Goal: Transaction & Acquisition: Purchase product/service

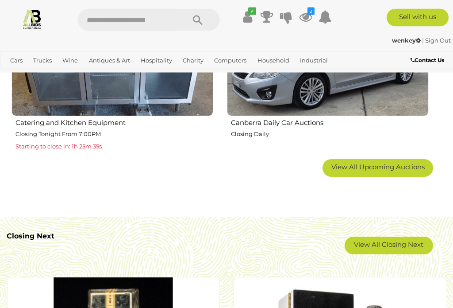
scroll to position [1369, 0]
click at [392, 246] on link "View All Closing Next" at bounding box center [389, 245] width 88 height 18
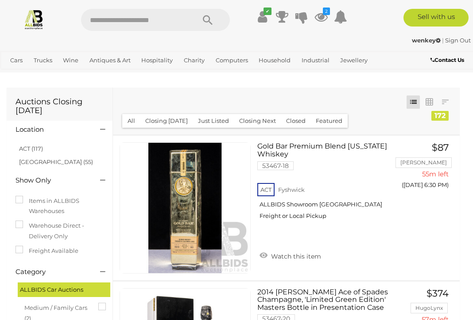
click at [39, 150] on link "ACT (117)" at bounding box center [31, 148] width 24 height 7
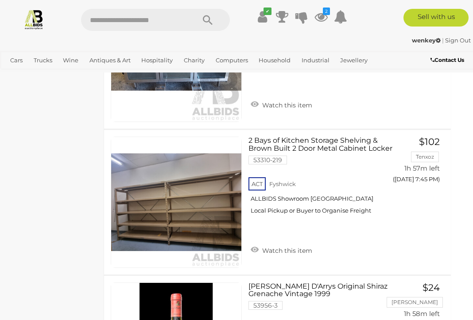
scroll to position [5638, 19]
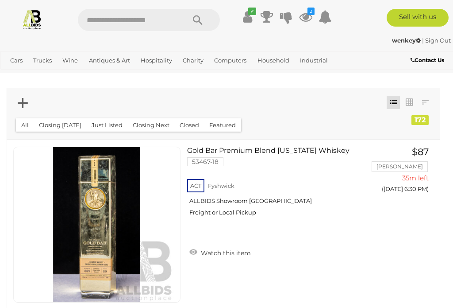
click at [22, 103] on icon at bounding box center [23, 102] width 10 height 17
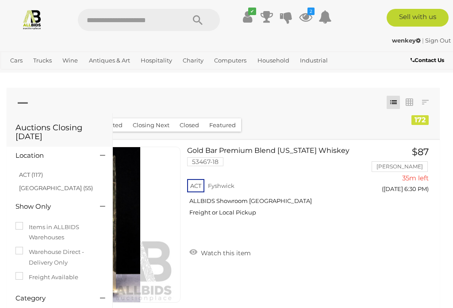
click at [43, 172] on link "ACT (117)" at bounding box center [31, 174] width 24 height 7
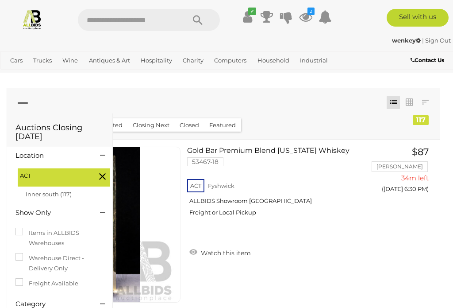
scroll to position [10, 0]
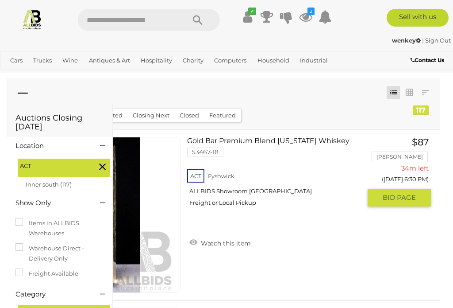
click at [292, 141] on link "Gold Bar Premium Blend California Whiskey 53467-18 ACT Fyshwick ALLBIDS Showroo…" at bounding box center [277, 175] width 167 height 77
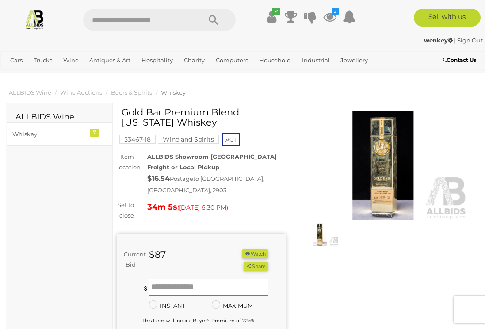
click at [378, 182] on img at bounding box center [383, 165] width 169 height 109
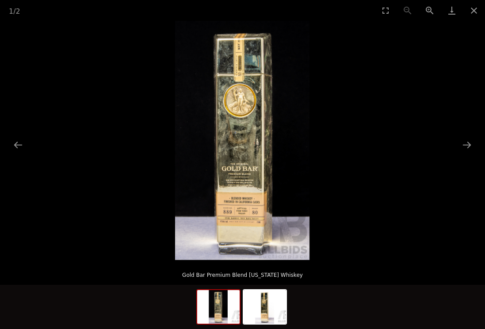
click at [466, 150] on button "Next slide" at bounding box center [467, 144] width 19 height 17
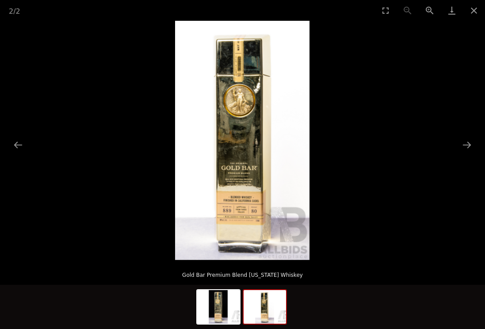
click at [465, 142] on button "Next slide" at bounding box center [467, 144] width 19 height 17
click at [472, 12] on button "Close gallery" at bounding box center [474, 10] width 22 height 21
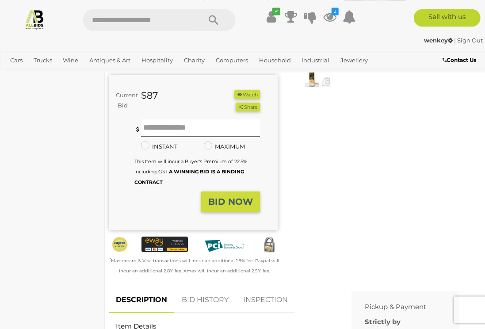
scroll to position [159, 8]
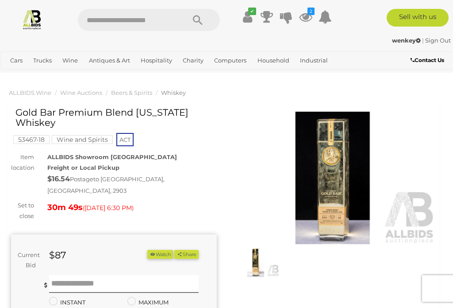
click at [161, 250] on button "Watch" at bounding box center [160, 254] width 26 height 9
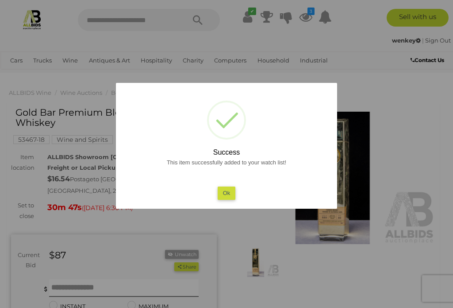
click at [233, 193] on button "Ok" at bounding box center [227, 192] width 18 height 13
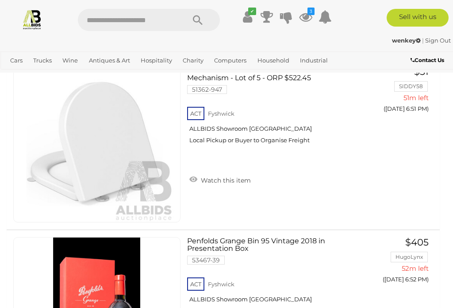
scroll to position [2112, 0]
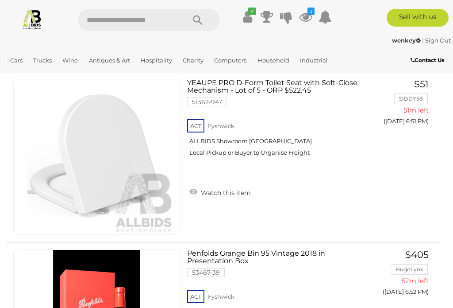
click at [36, 19] on img at bounding box center [32, 19] width 21 height 21
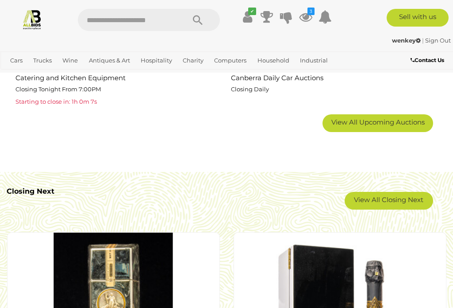
scroll to position [1414, 0]
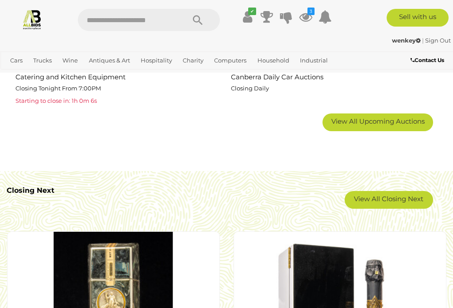
click at [394, 199] on link "View All Closing Next" at bounding box center [389, 200] width 88 height 18
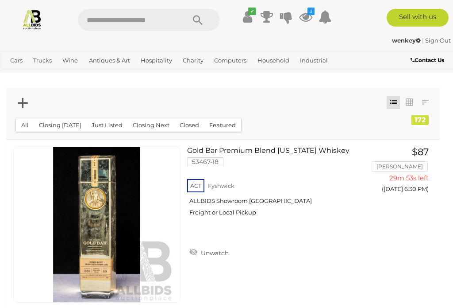
click at [24, 105] on icon at bounding box center [23, 102] width 10 height 17
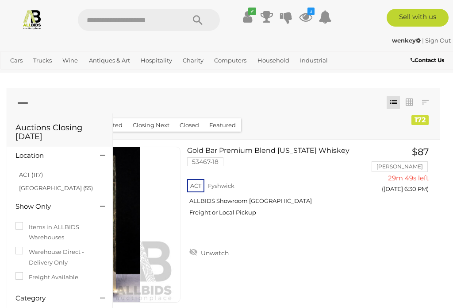
click at [38, 174] on link "ACT (117)" at bounding box center [31, 174] width 24 height 7
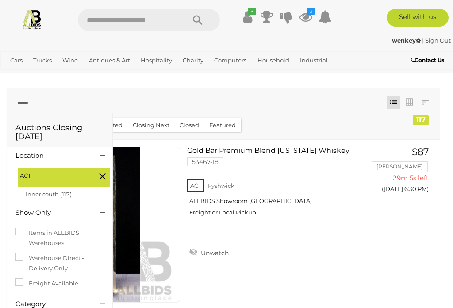
click at [24, 106] on icon at bounding box center [23, 102] width 10 height 17
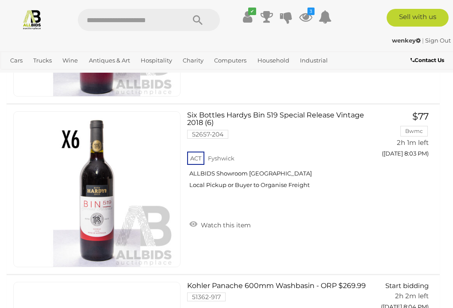
scroll to position [14535, 0]
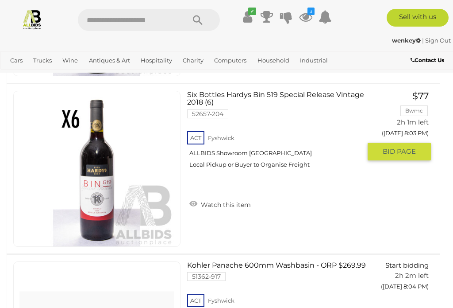
click at [222, 204] on link "Watch this item" at bounding box center [220, 203] width 66 height 13
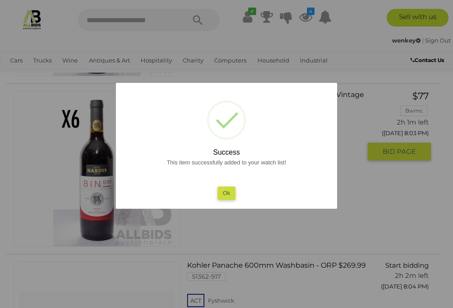
click at [228, 199] on button "Ok" at bounding box center [227, 192] width 18 height 13
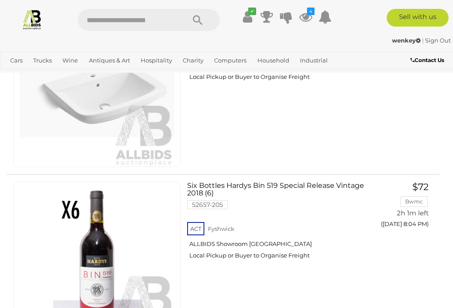
scroll to position [14848, 0]
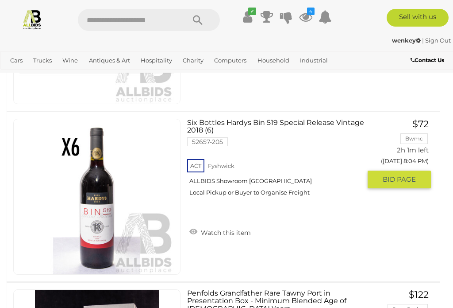
click at [216, 233] on link "Watch this item" at bounding box center [220, 231] width 66 height 13
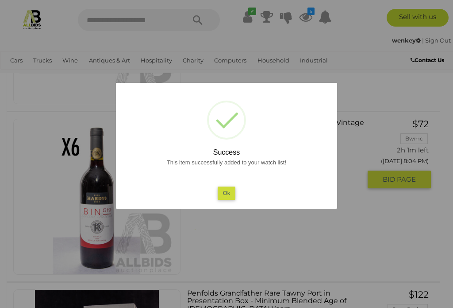
scroll to position [14982, 0]
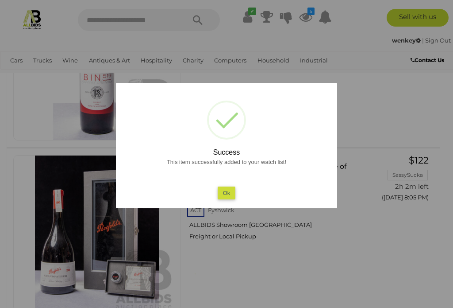
click at [230, 199] on button "Ok" at bounding box center [227, 192] width 18 height 13
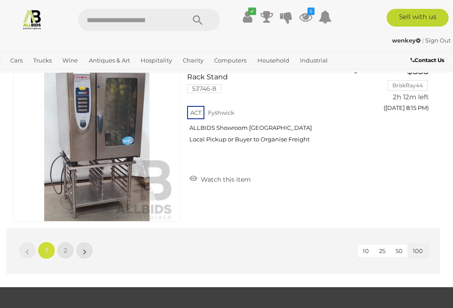
scroll to position [16953, 0]
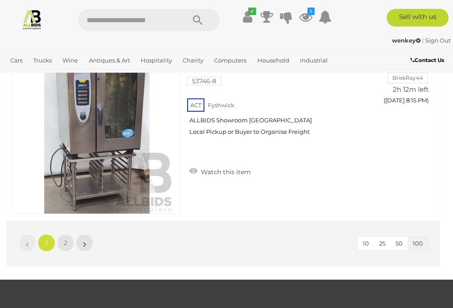
click at [87, 245] on link "»" at bounding box center [85, 243] width 18 height 18
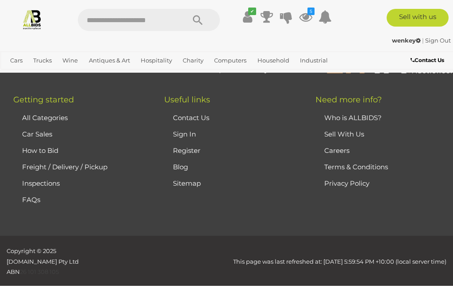
scroll to position [50, 0]
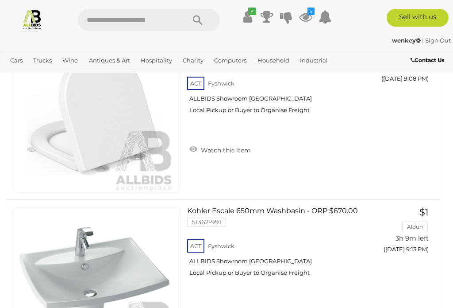
scroll to position [2663, 0]
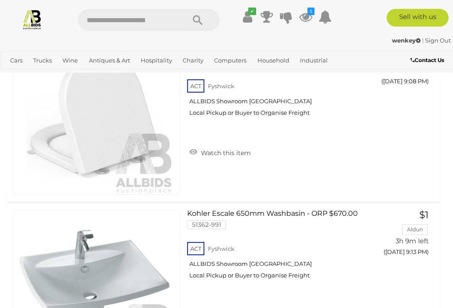
click at [114, 59] on link "Antiques & Art" at bounding box center [109, 60] width 48 height 15
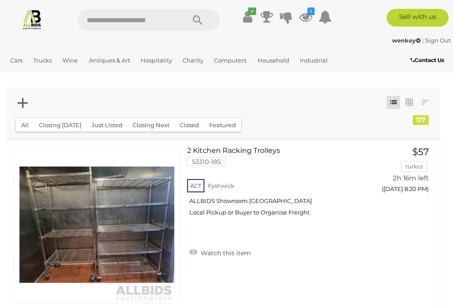
click at [0, 0] on link "View All Antiques & Art Auctions" at bounding box center [0, 0] width 0 height 0
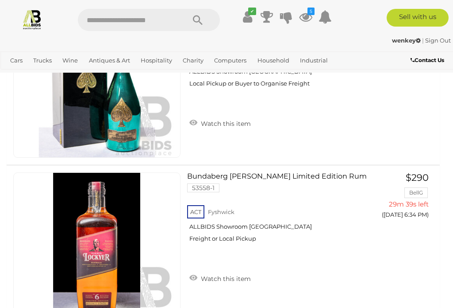
scroll to position [450, 0]
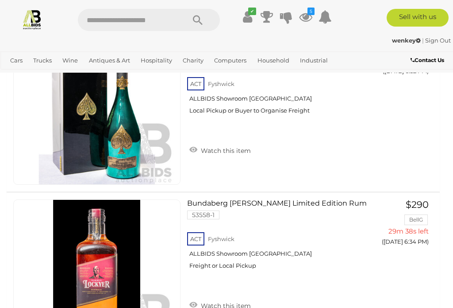
click at [117, 58] on link "Antiques & Art" at bounding box center [109, 60] width 48 height 15
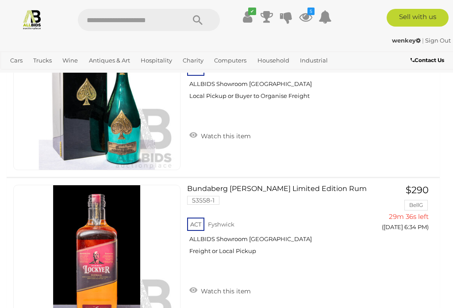
click at [0, 0] on link "Antiques & Vintage" at bounding box center [0, 0] width 0 height 0
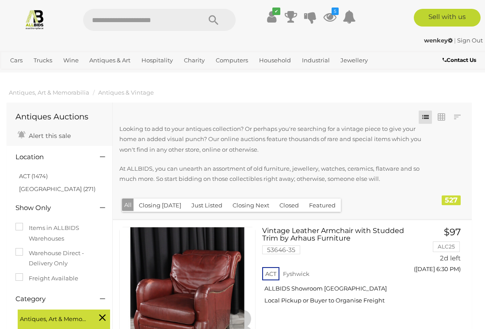
scroll to position [0, 2]
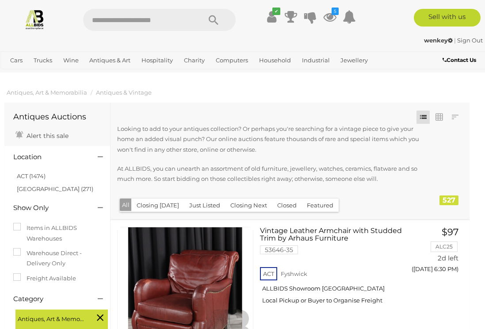
click at [99, 155] on icon at bounding box center [100, 157] width 5 height 9
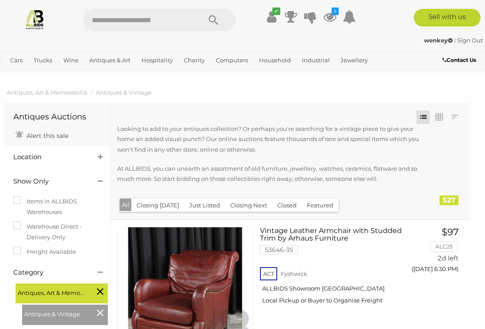
click at [43, 175] on div "Show Only" at bounding box center [57, 180] width 101 height 15
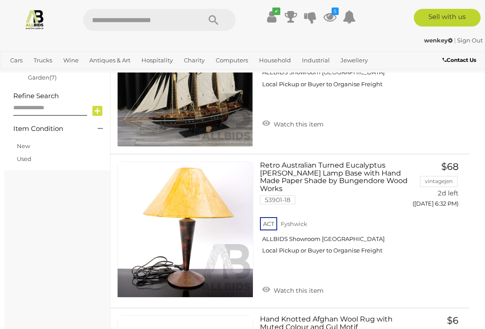
scroll to position [534, 2]
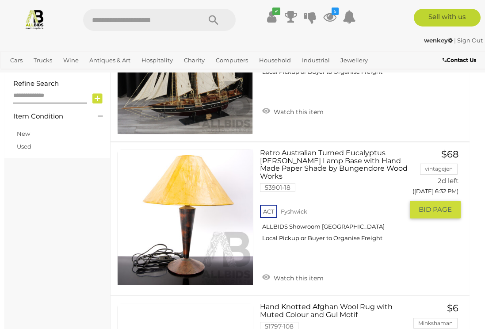
click at [312, 271] on link "Watch this item" at bounding box center [293, 277] width 66 height 13
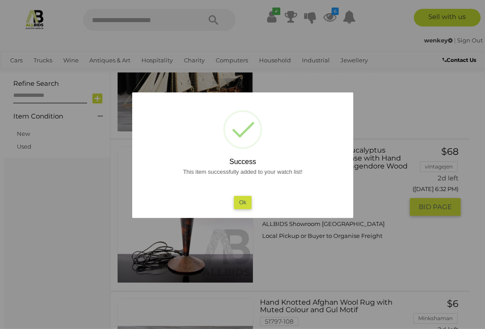
click at [243, 209] on button "Ok" at bounding box center [243, 202] width 18 height 13
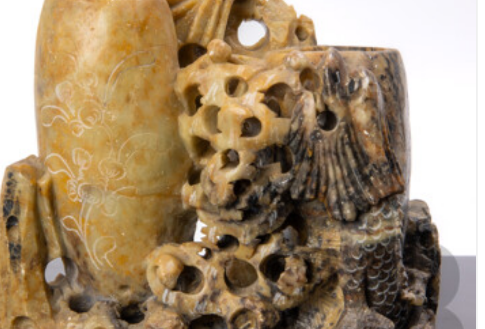
scroll to position [3285, 8]
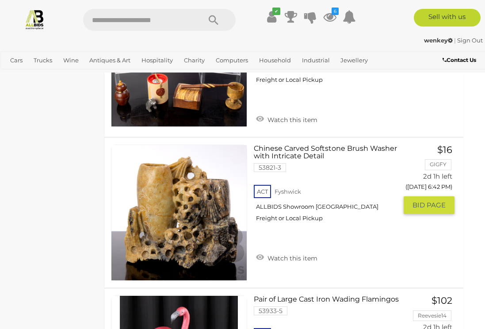
click at [297, 257] on link "Watch this item" at bounding box center [287, 257] width 66 height 13
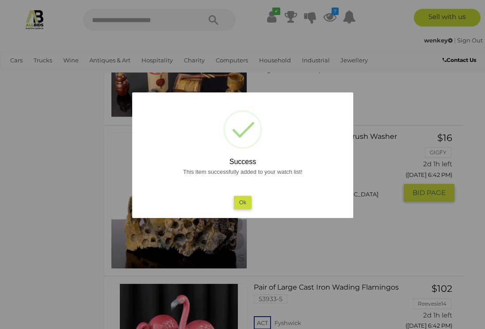
click at [245, 209] on button "Ok" at bounding box center [243, 202] width 18 height 13
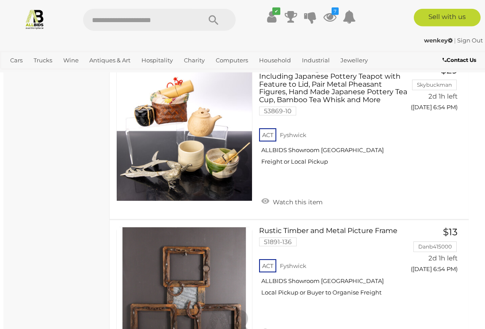
scroll to position [7075, 3]
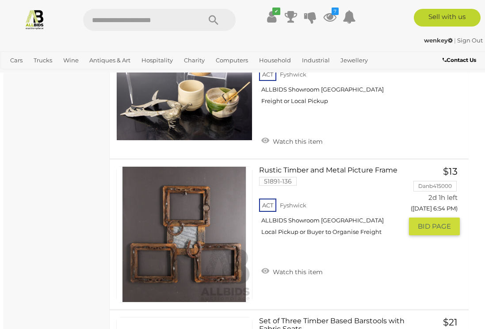
click at [311, 265] on link "Watch this item" at bounding box center [292, 271] width 66 height 13
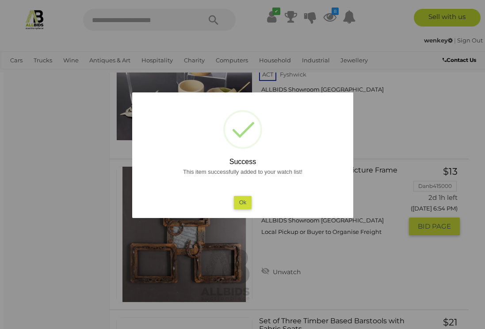
click at [246, 209] on button "Ok" at bounding box center [243, 202] width 18 height 13
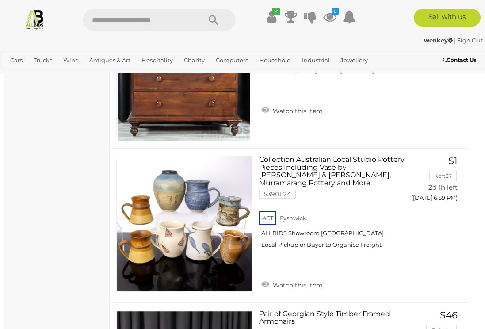
scroll to position [8588, 3]
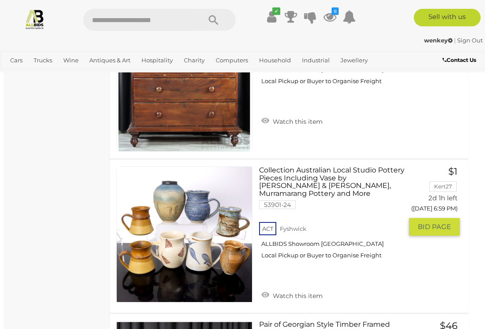
click at [300, 288] on link "Watch this item" at bounding box center [292, 294] width 66 height 13
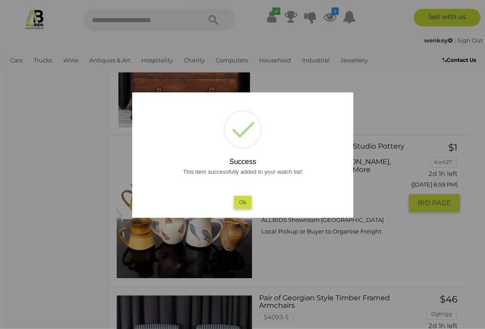
click at [242, 209] on button "Ok" at bounding box center [243, 202] width 18 height 13
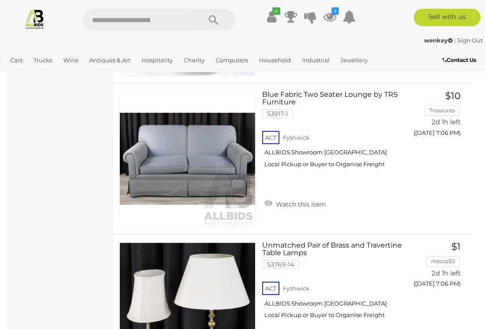
scroll to position [10858, 0]
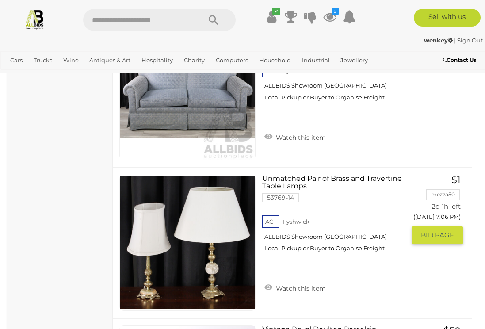
click at [304, 281] on link "Watch this item" at bounding box center [295, 287] width 66 height 13
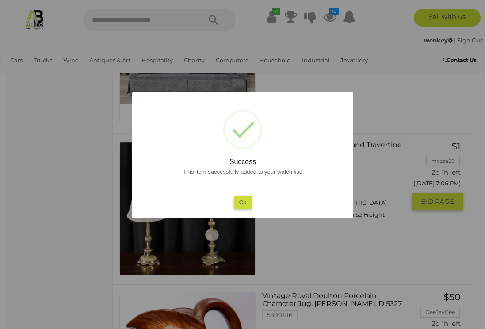
click at [240, 209] on button "Ok" at bounding box center [243, 202] width 18 height 13
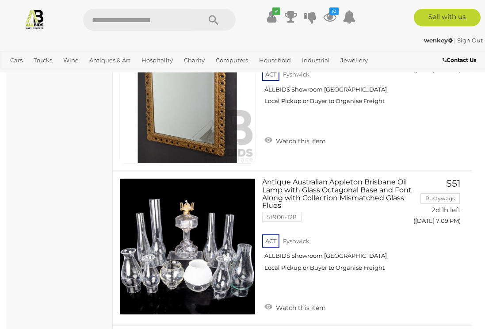
scroll to position [11921, 0]
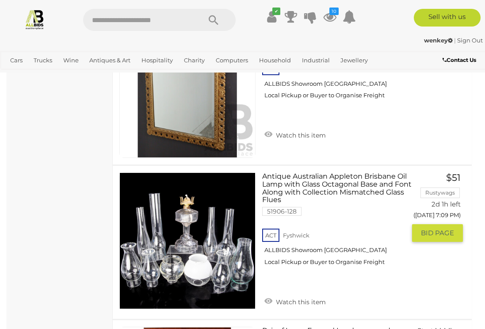
click at [310, 295] on link "Watch this item" at bounding box center [295, 301] width 66 height 13
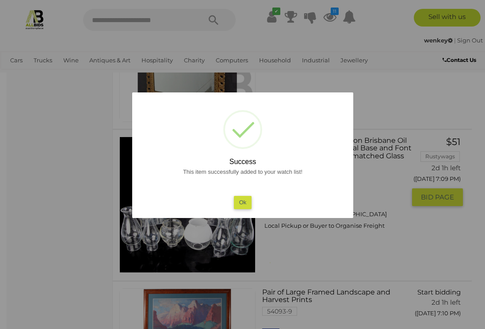
click at [247, 209] on button "Ok" at bounding box center [243, 202] width 18 height 13
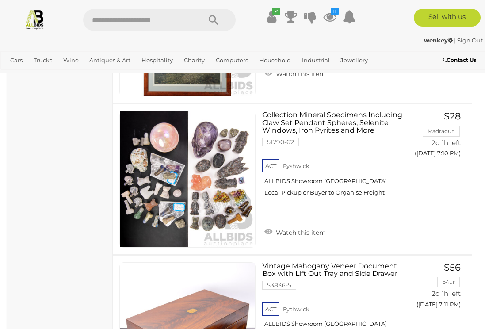
scroll to position [12365, 0]
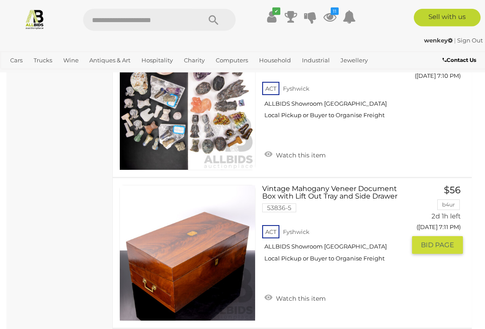
click at [307, 291] on link "Watch this item" at bounding box center [295, 297] width 66 height 13
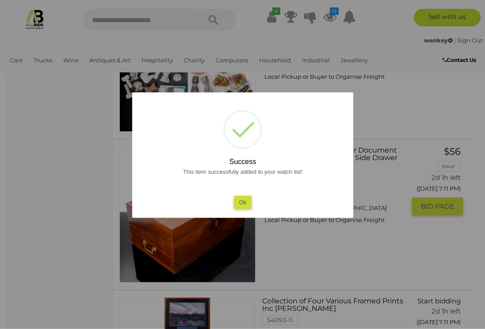
click at [247, 209] on button "Ok" at bounding box center [243, 202] width 18 height 13
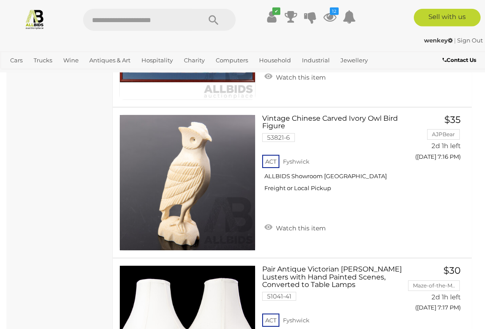
scroll to position [13863, 0]
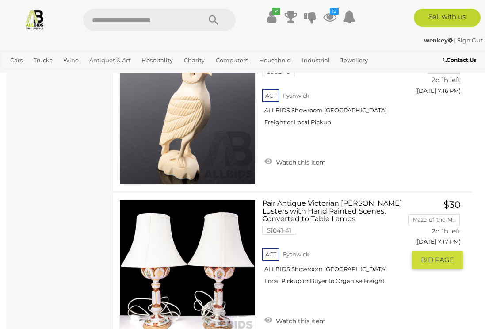
click at [301, 314] on link "Watch this item" at bounding box center [295, 320] width 66 height 13
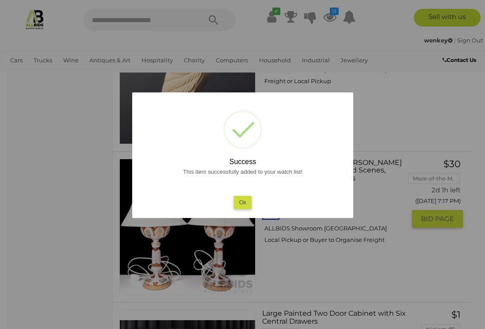
click at [244, 209] on button "Ok" at bounding box center [243, 202] width 18 height 13
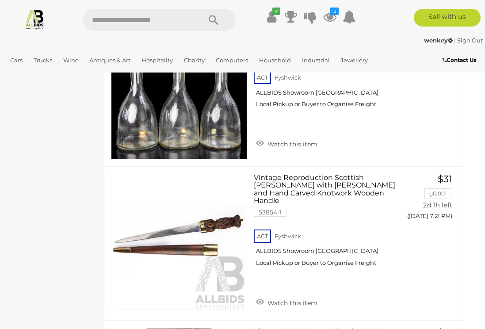
scroll to position [15169, 8]
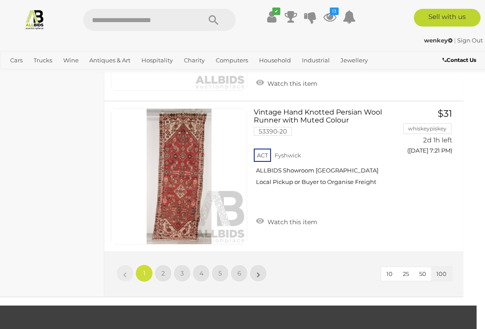
click at [264, 265] on link "»" at bounding box center [259, 274] width 18 height 18
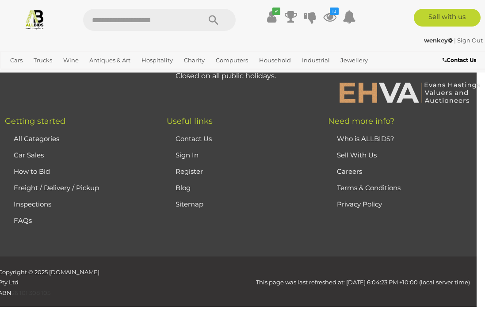
scroll to position [135, 0]
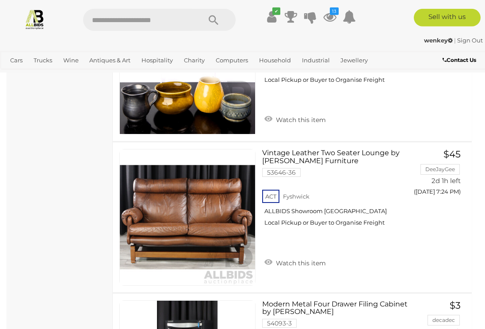
scroll to position [852, 0]
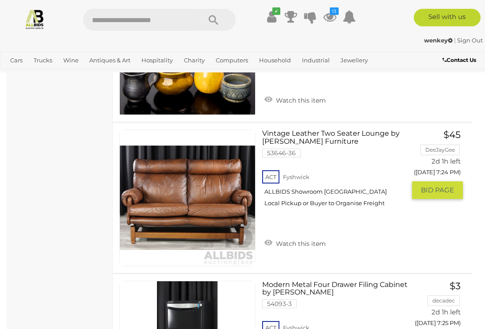
click at [303, 250] on link "Watch this item" at bounding box center [295, 242] width 66 height 13
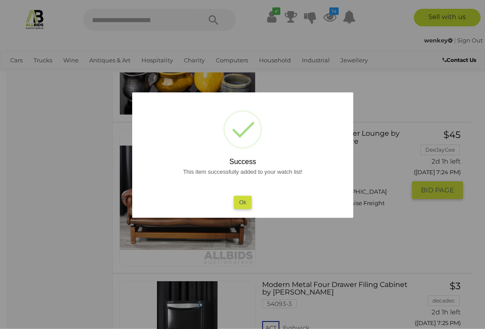
click at [248, 209] on button "Ok" at bounding box center [243, 202] width 18 height 13
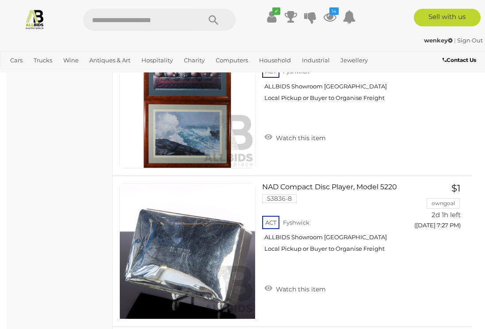
scroll to position [1611, 0]
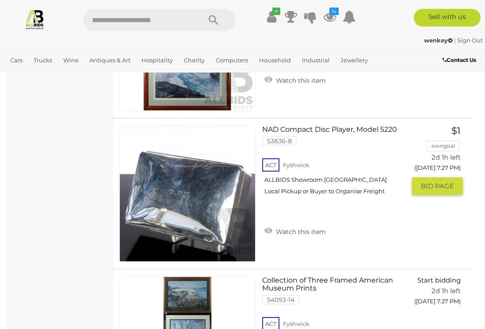
click at [308, 238] on link "Watch this item" at bounding box center [295, 230] width 66 height 13
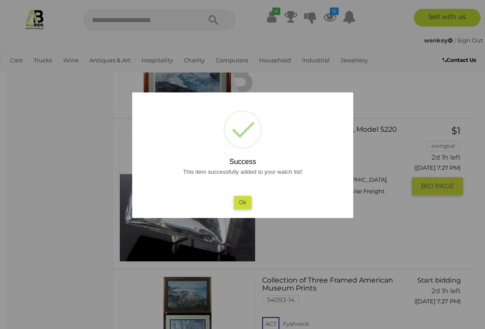
click at [247, 209] on button "Ok" at bounding box center [243, 202] width 18 height 13
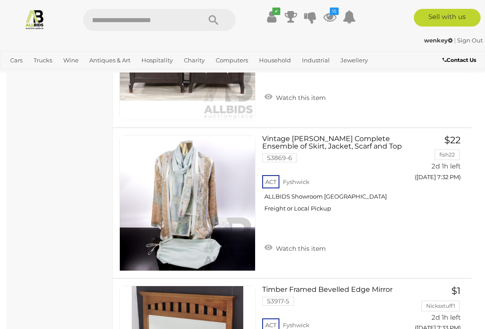
scroll to position [3258, 0]
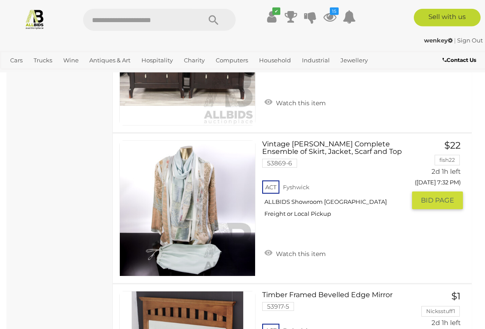
click at [302, 254] on link "Watch this item" at bounding box center [295, 252] width 66 height 13
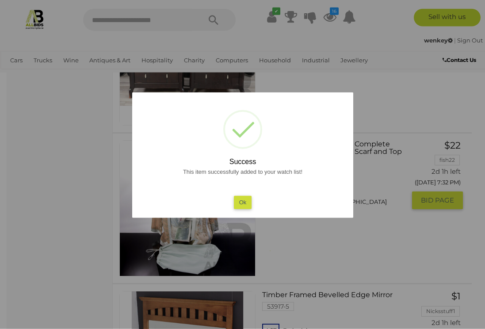
click at [244, 209] on button "Ok" at bounding box center [243, 202] width 18 height 13
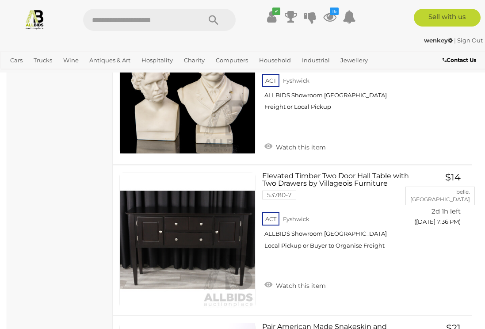
scroll to position [4610, 0]
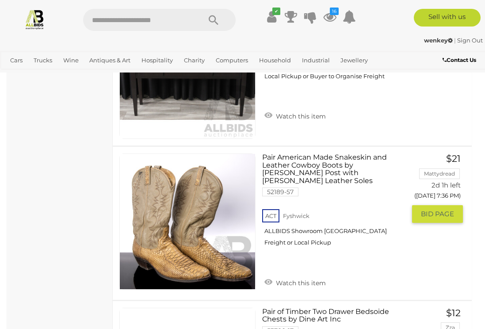
click at [321, 276] on link "Watch this item" at bounding box center [295, 282] width 66 height 13
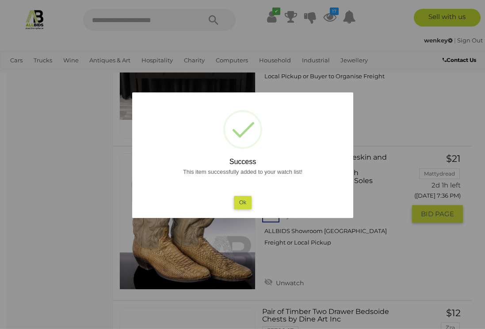
click at [244, 209] on button "Ok" at bounding box center [243, 202] width 18 height 13
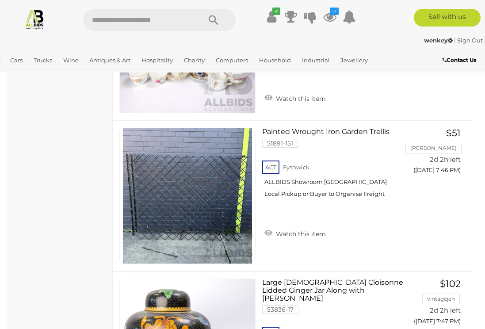
scroll to position [7945, 0]
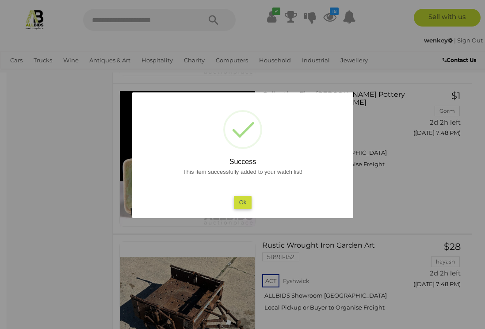
scroll to position [8144, 0]
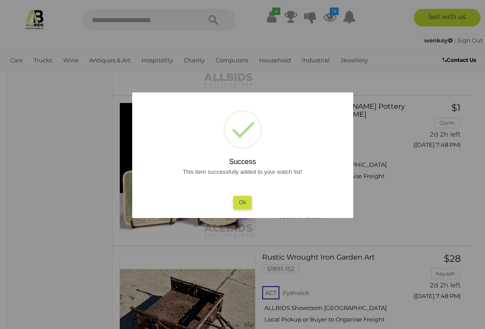
click at [246, 209] on button "Ok" at bounding box center [243, 202] width 18 height 13
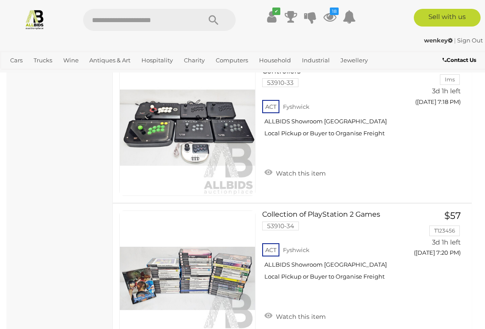
scroll to position [15156, 0]
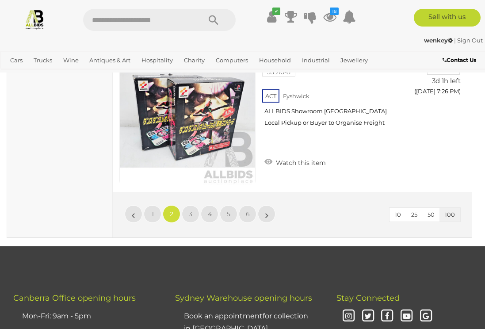
click at [273, 205] on link "»" at bounding box center [267, 214] width 18 height 18
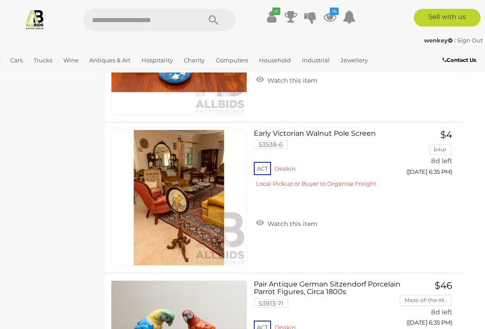
scroll to position [7865, 8]
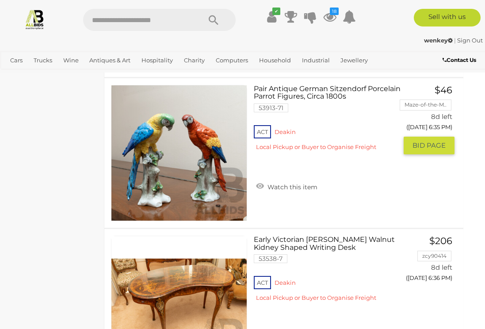
click at [299, 188] on link "Watch this item" at bounding box center [287, 186] width 66 height 13
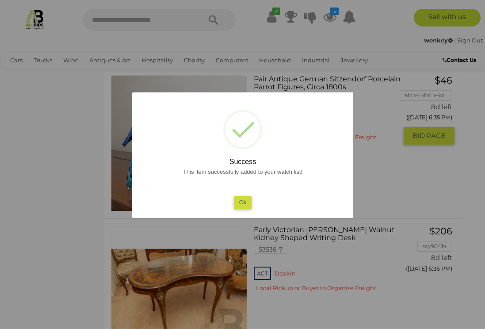
click at [246, 209] on button "Ok" at bounding box center [243, 202] width 18 height 13
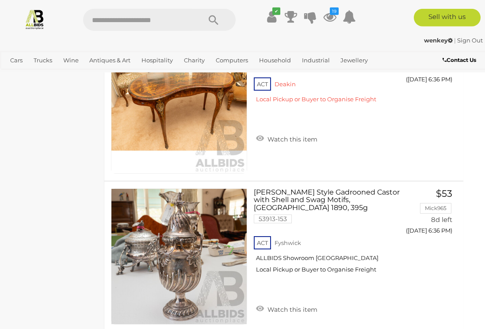
scroll to position [8414, 8]
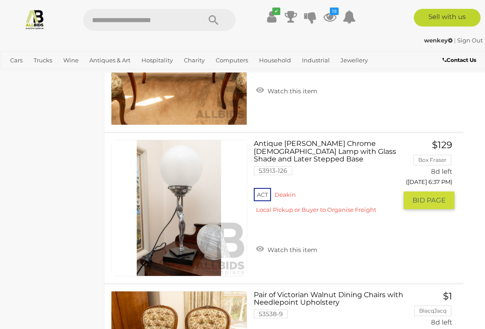
click at [296, 242] on link "Watch this item" at bounding box center [287, 248] width 66 height 13
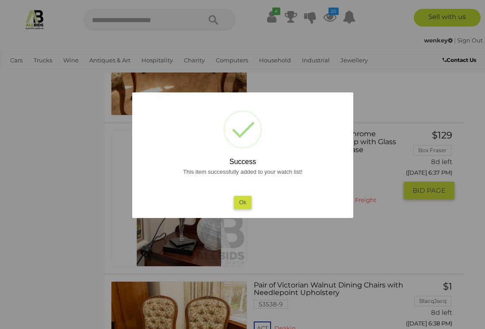
scroll to position [8419, 8]
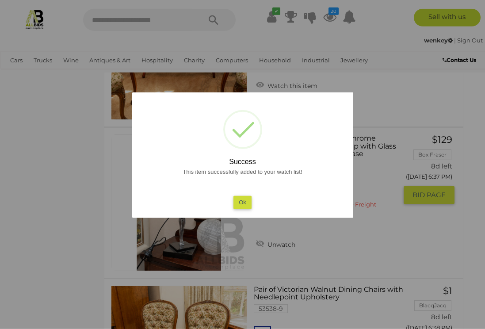
click at [246, 209] on button "Ok" at bounding box center [243, 202] width 18 height 13
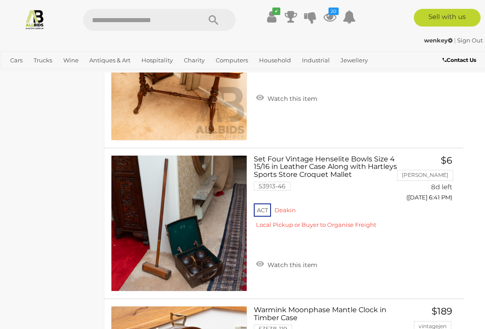
scroll to position [9791, 8]
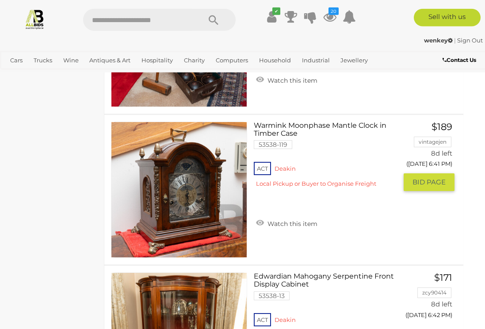
click at [298, 223] on link "Watch this item" at bounding box center [287, 222] width 66 height 13
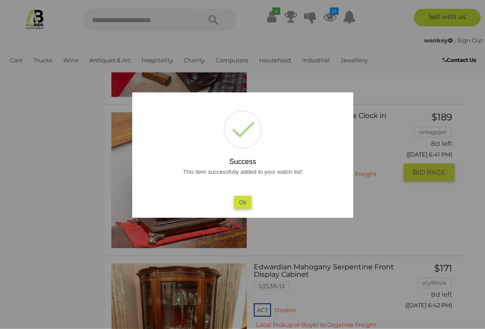
click at [243, 209] on button "Ok" at bounding box center [243, 202] width 18 height 13
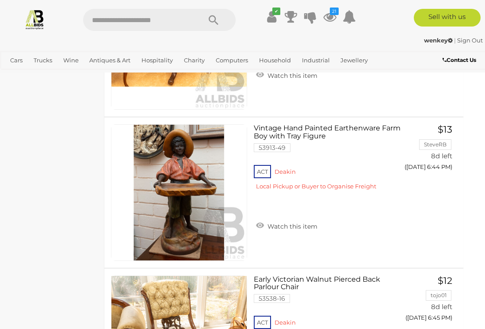
scroll to position [10967, 8]
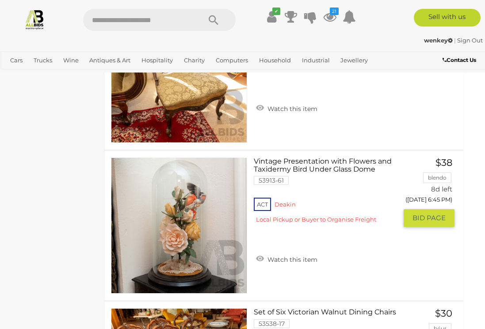
click at [293, 230] on div "ACT Deakin Local Pickup or Buyer to Organise Freight" at bounding box center [325, 213] width 143 height 34
